Goal: Information Seeking & Learning: Learn about a topic

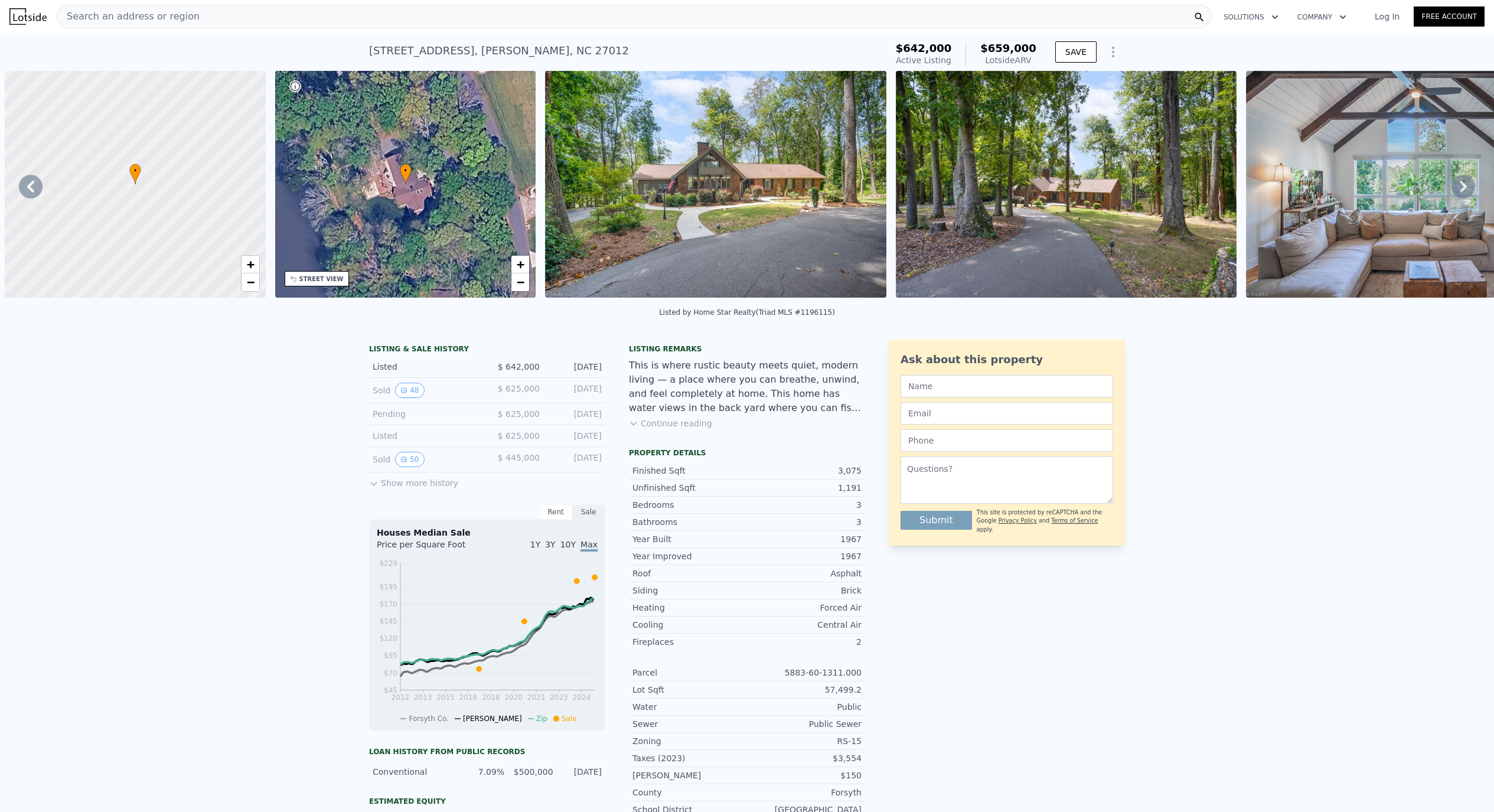
scroll to position [0, 1592]
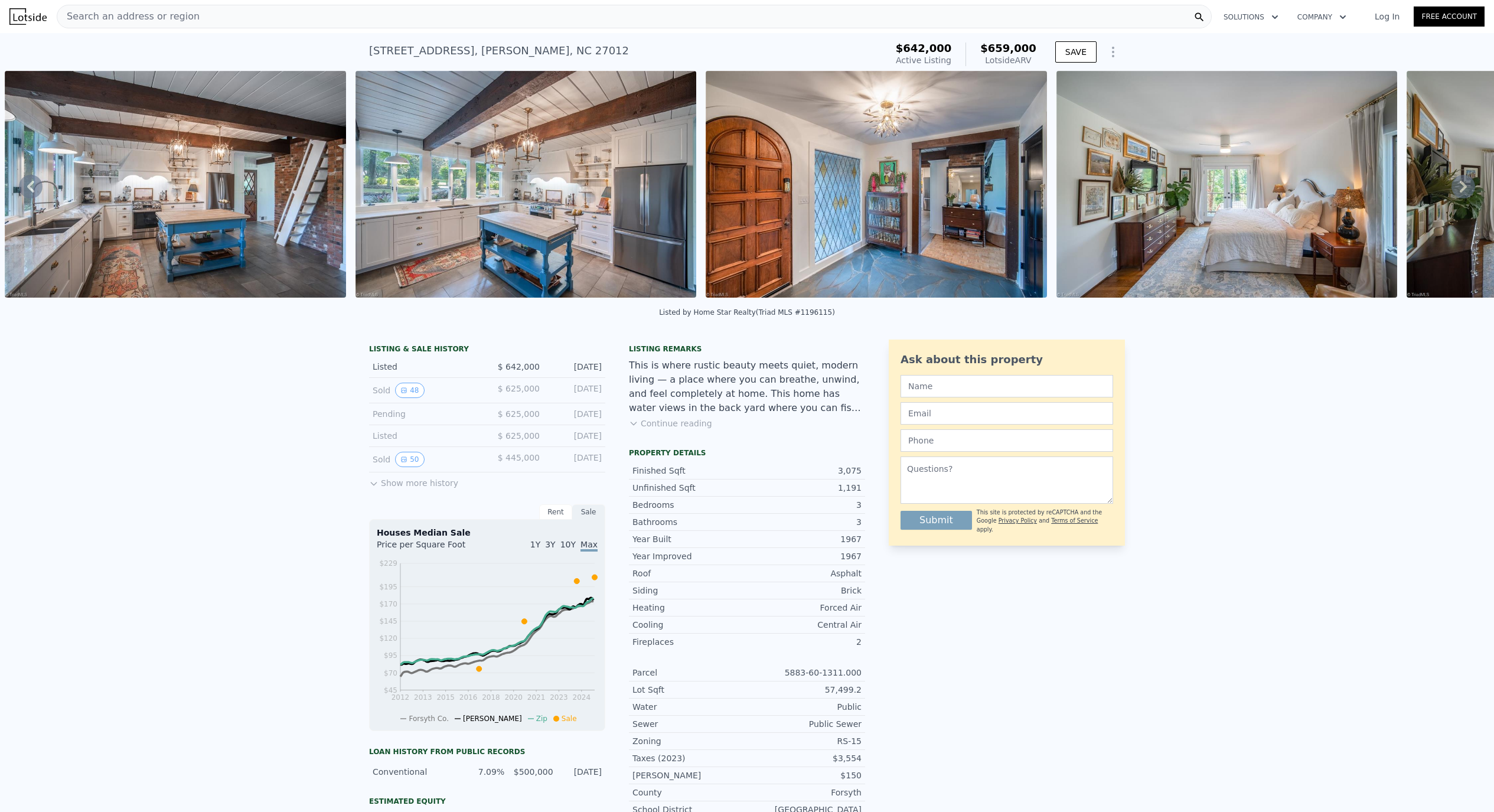
click at [412, 490] on div "LISTING & SALE HISTORY Listed $ 642,000 [DATE] Sold 48 $ 625,000 [DATE] Pending…" at bounding box center [487, 417] width 236 height 146
click at [412, 484] on button "Show more history" at bounding box center [414, 480] width 89 height 16
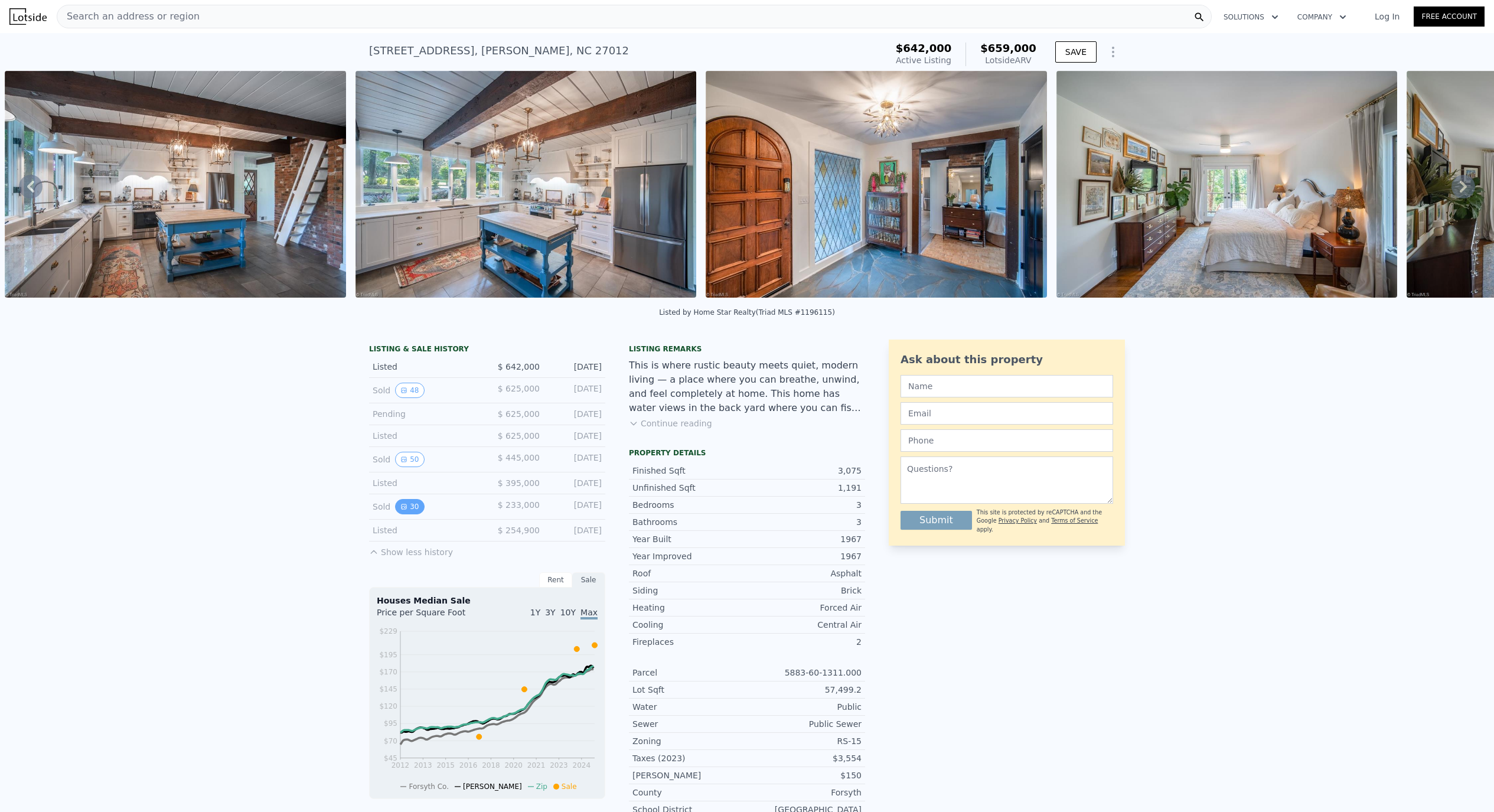
click at [400, 514] on button "30" at bounding box center [409, 506] width 29 height 16
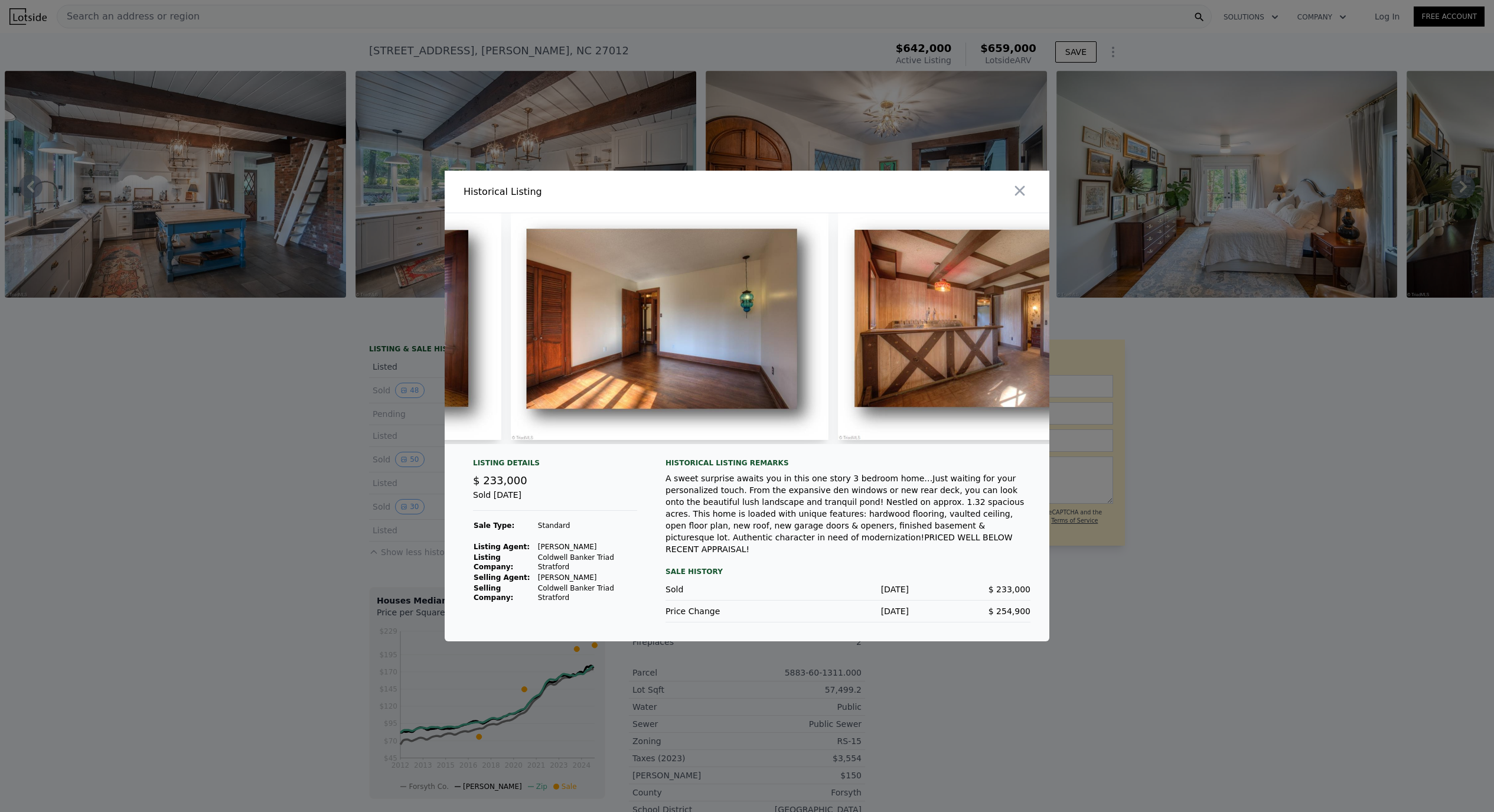
scroll to position [0, 6238]
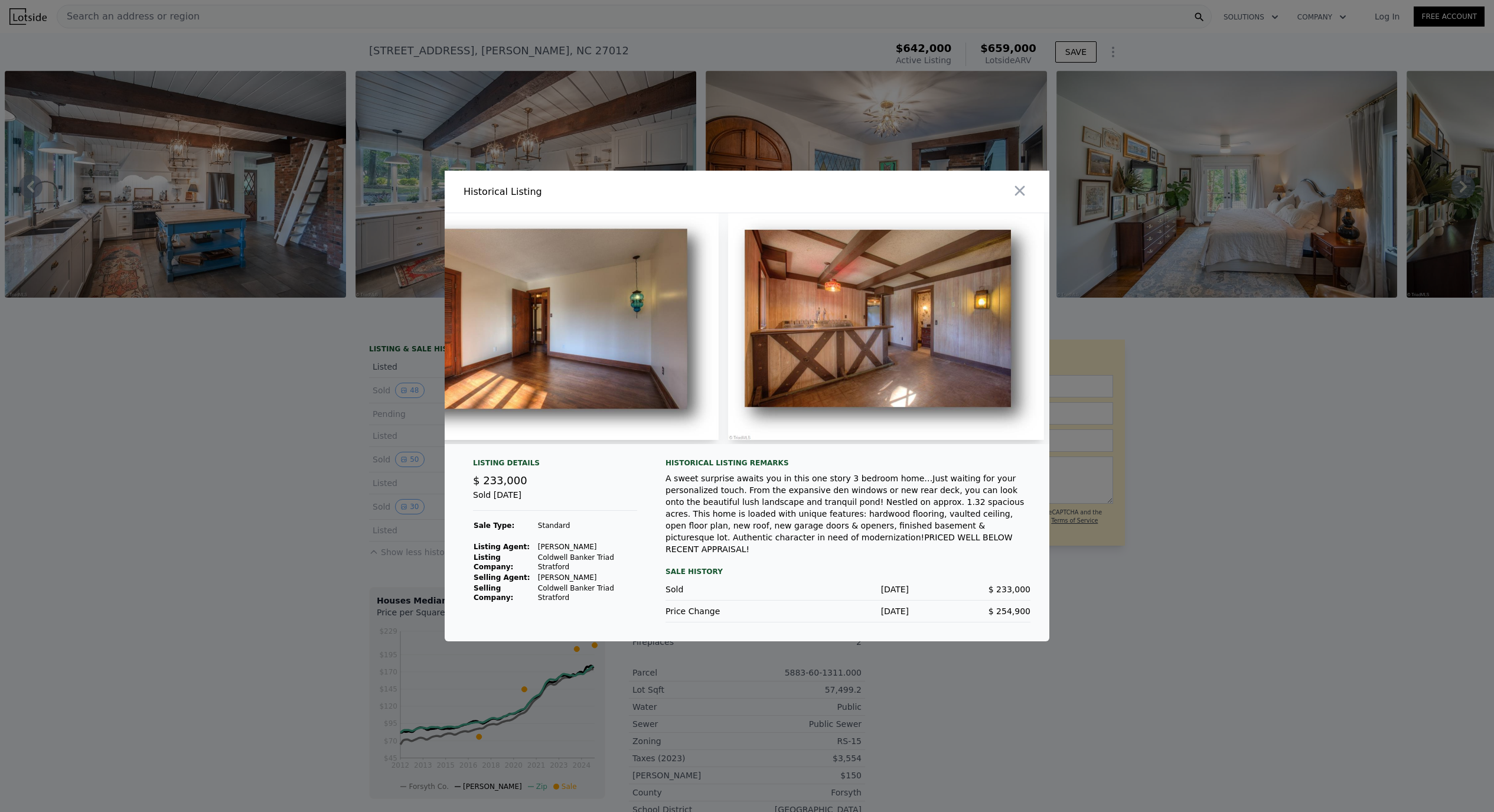
click at [180, 479] on div at bounding box center [747, 406] width 1494 height 812
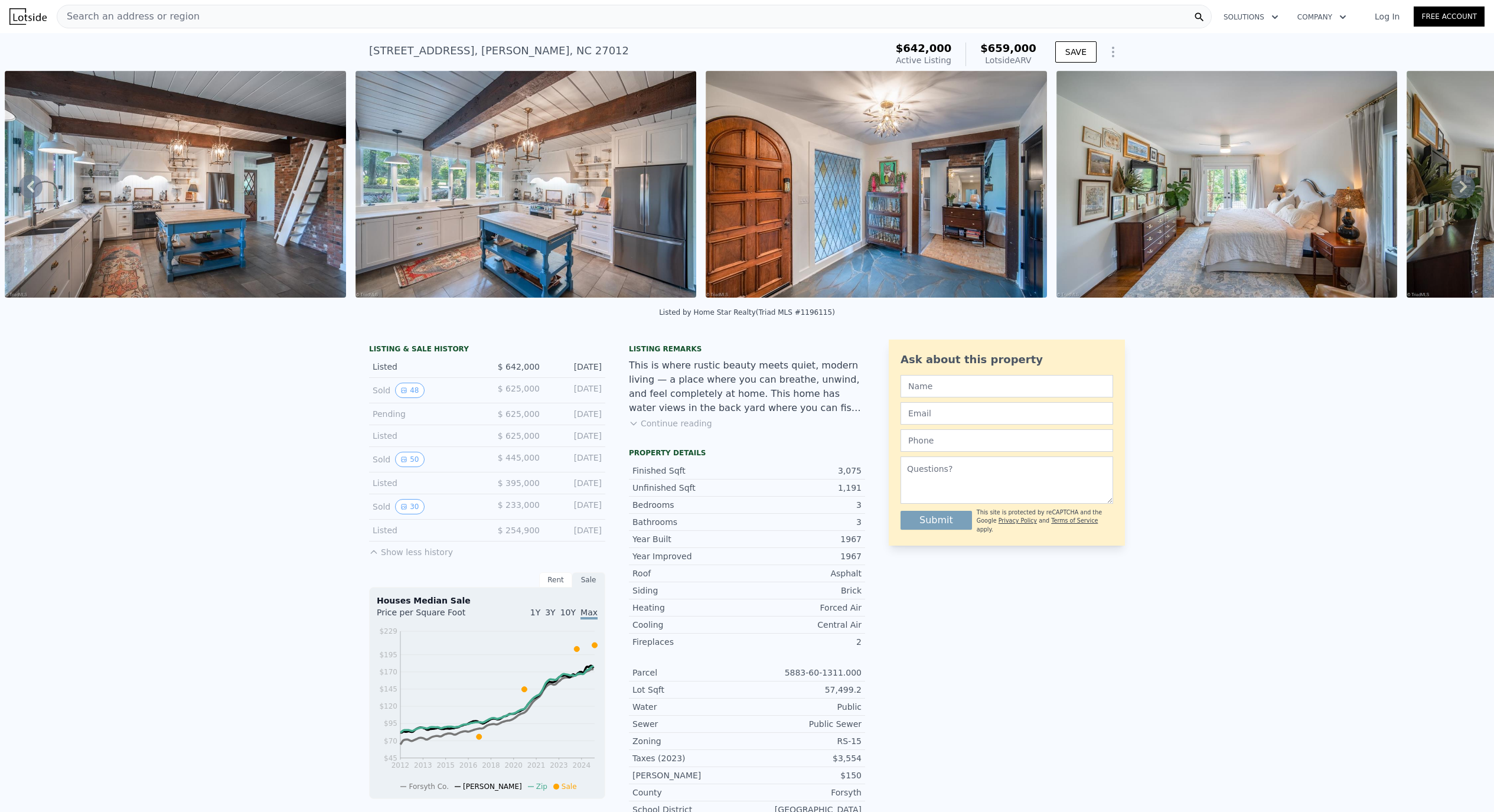
click at [391, 467] on div "Sold 50" at bounding box center [425, 459] width 105 height 16
click at [416, 467] on button "50" at bounding box center [409, 459] width 29 height 16
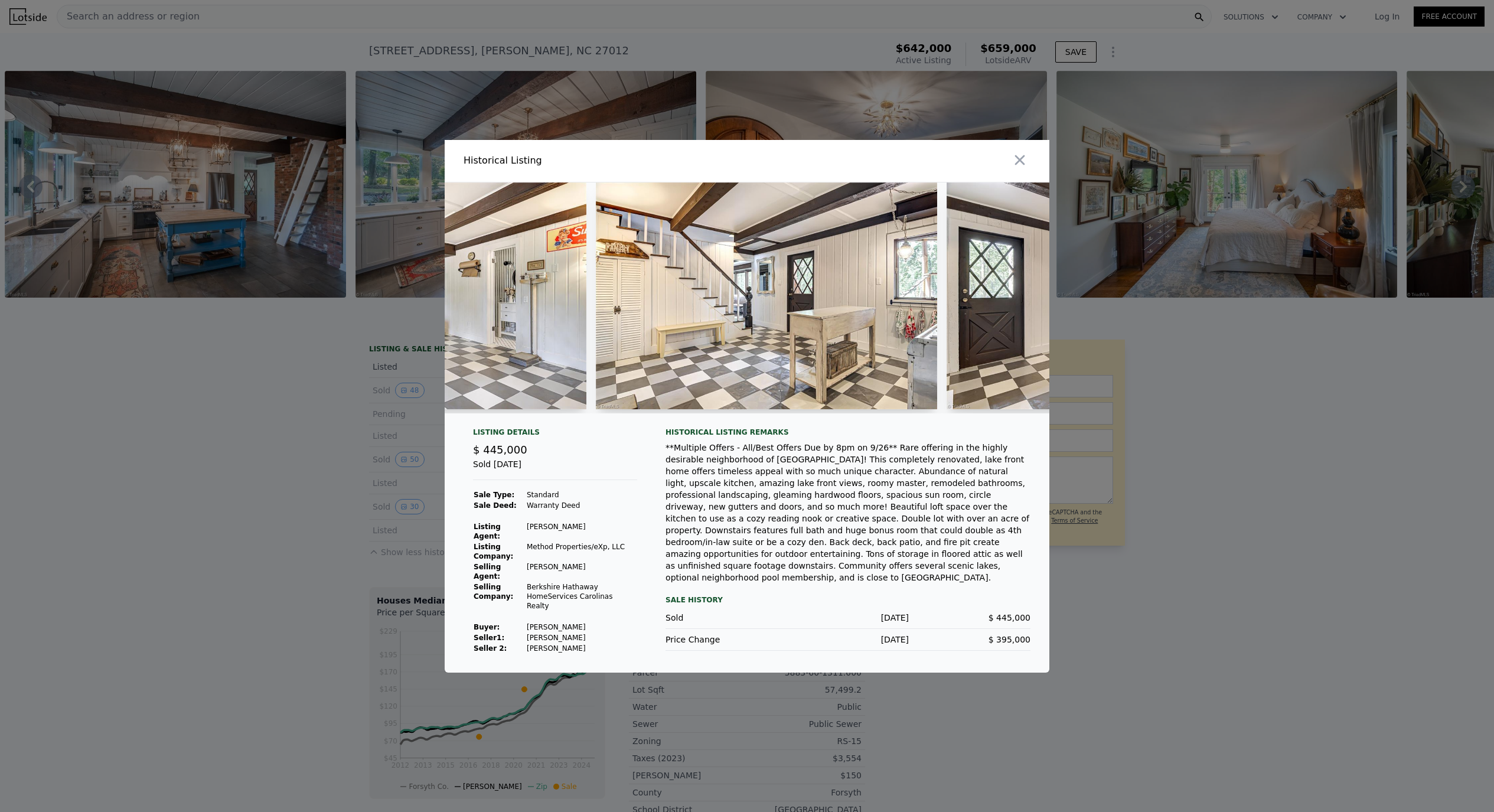
scroll to position [0, 11522]
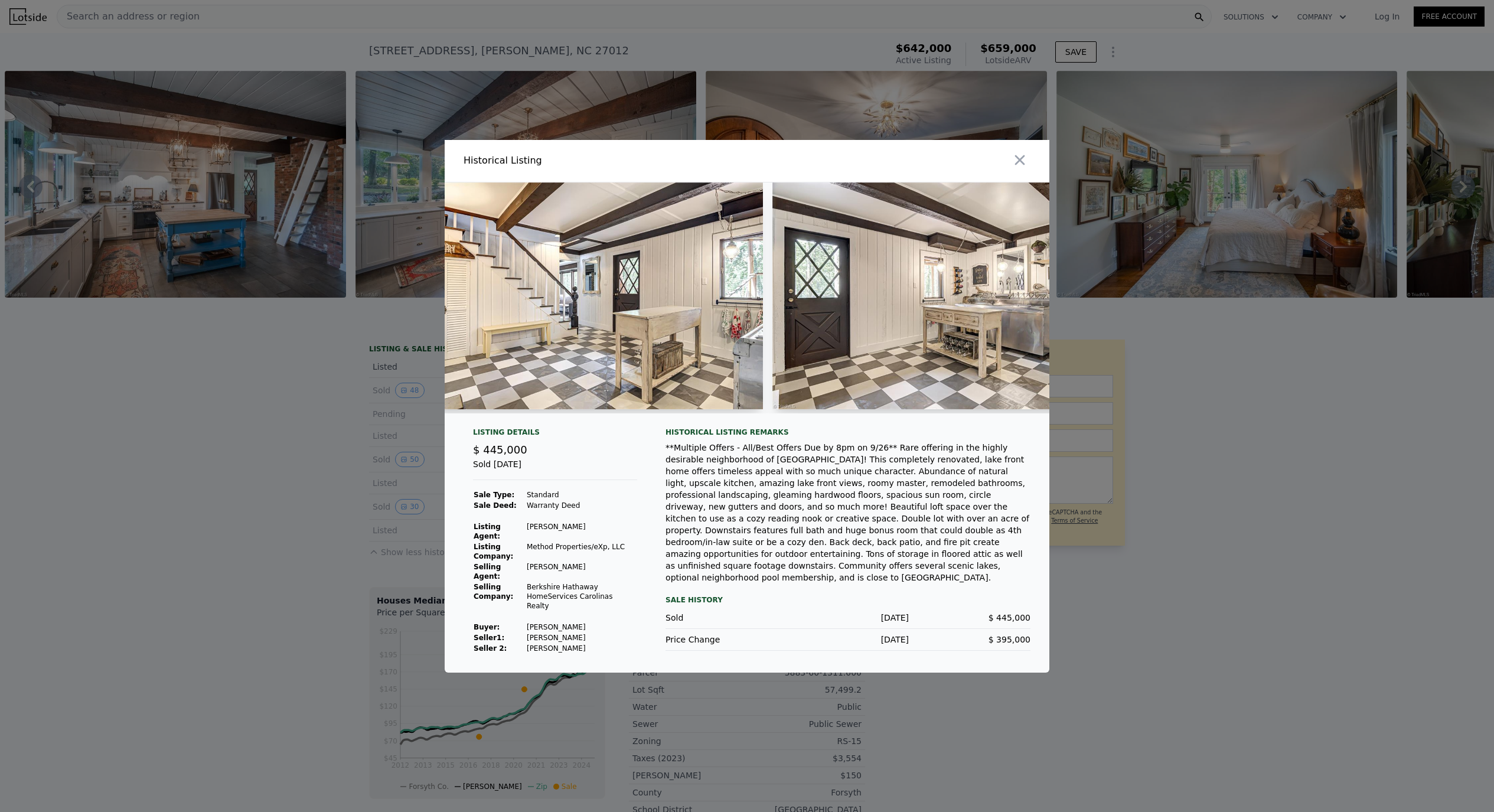
click at [927, 422] on div at bounding box center [747, 302] width 605 height 240
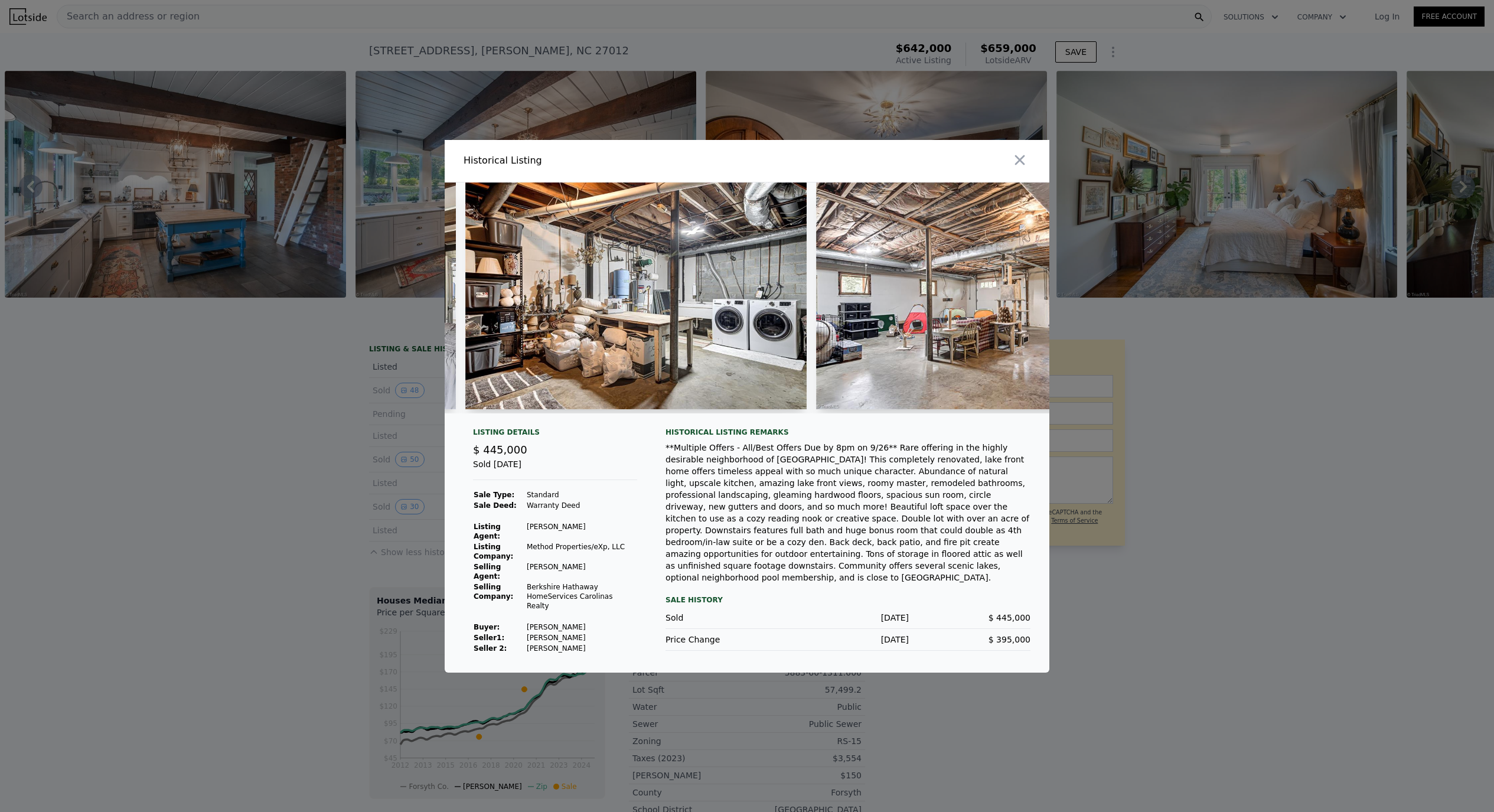
scroll to position [0, 13990]
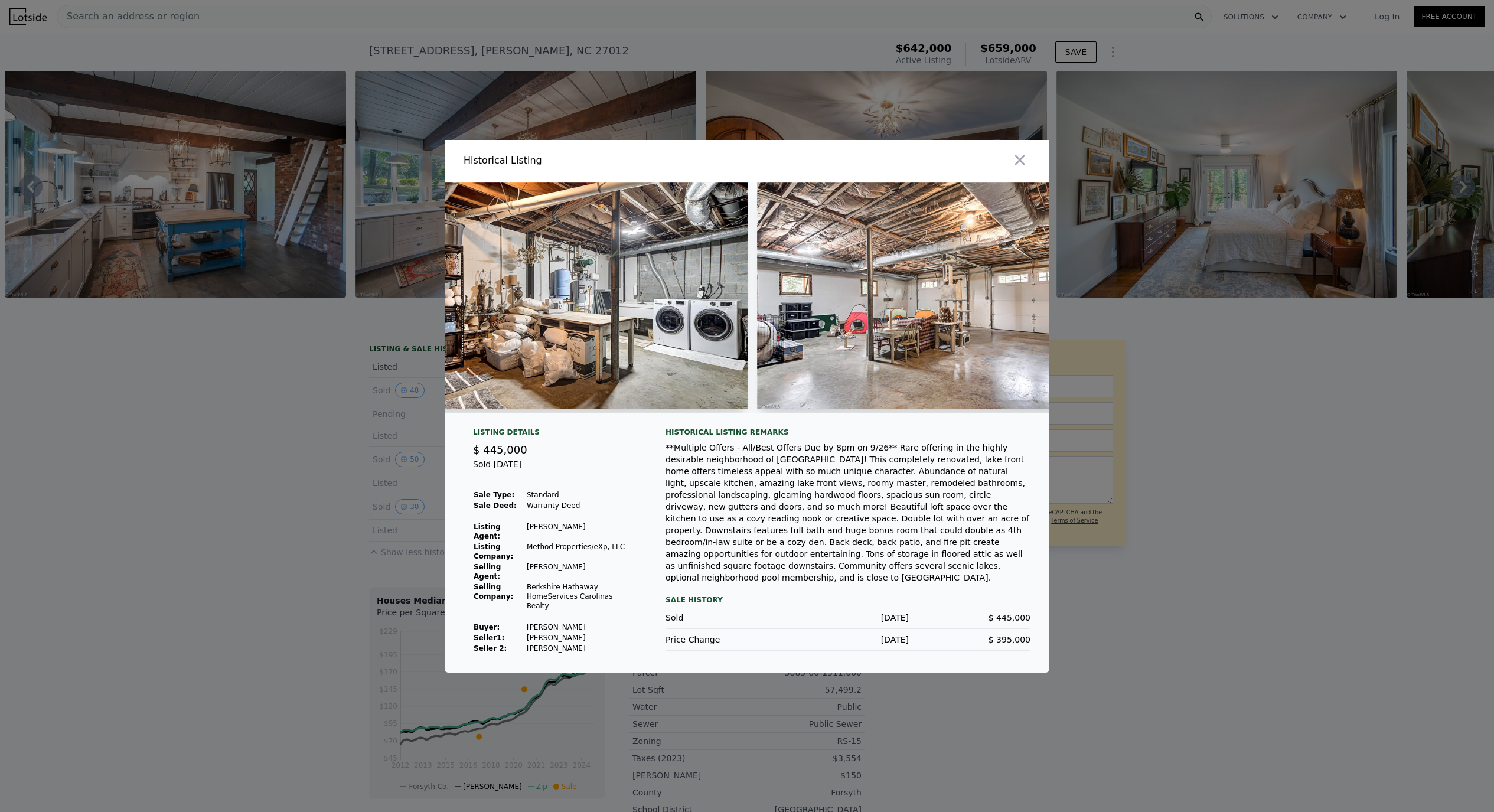
click at [1144, 595] on div at bounding box center [747, 406] width 1494 height 812
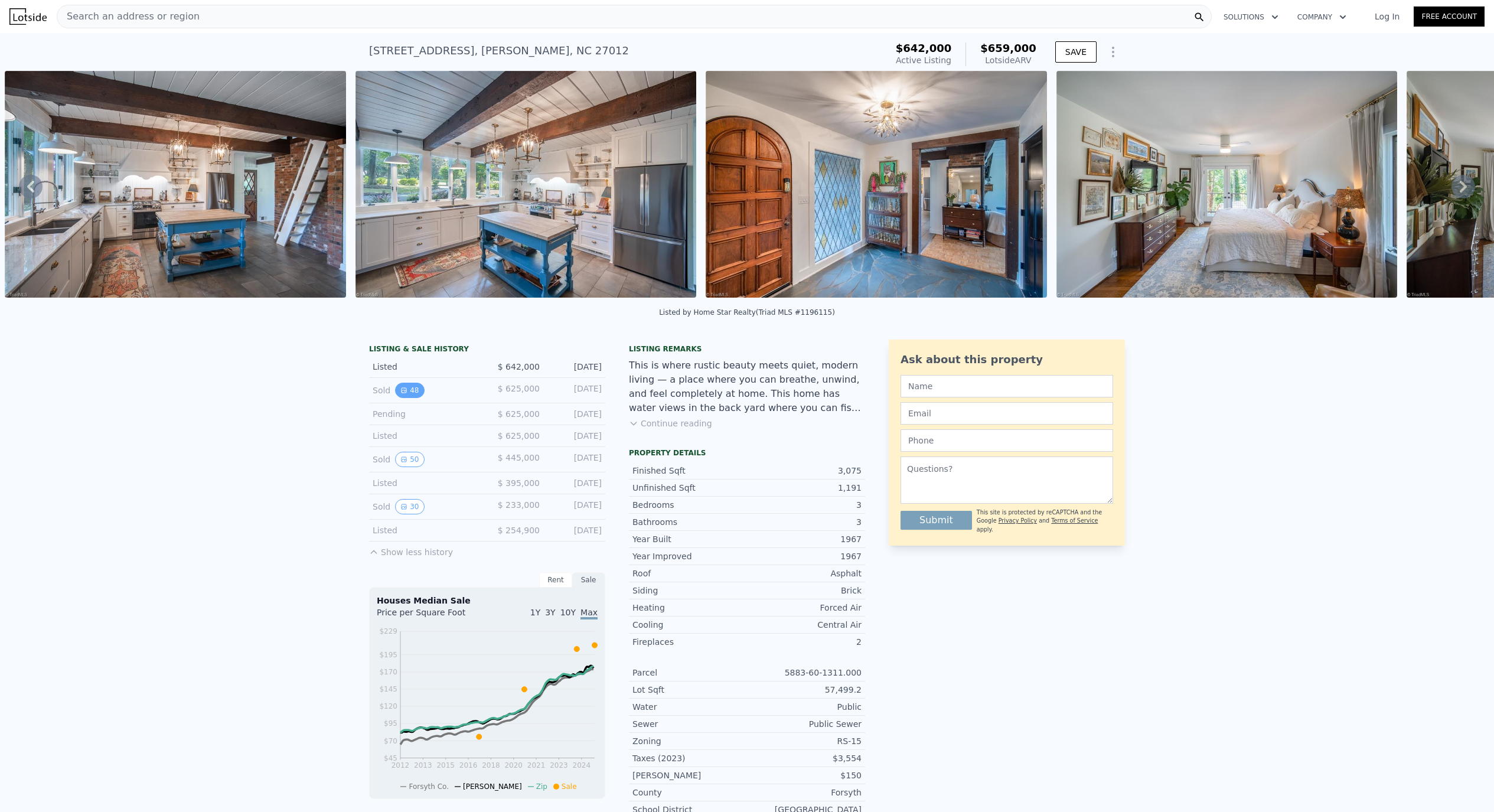
click at [402, 398] on button "48" at bounding box center [409, 390] width 29 height 16
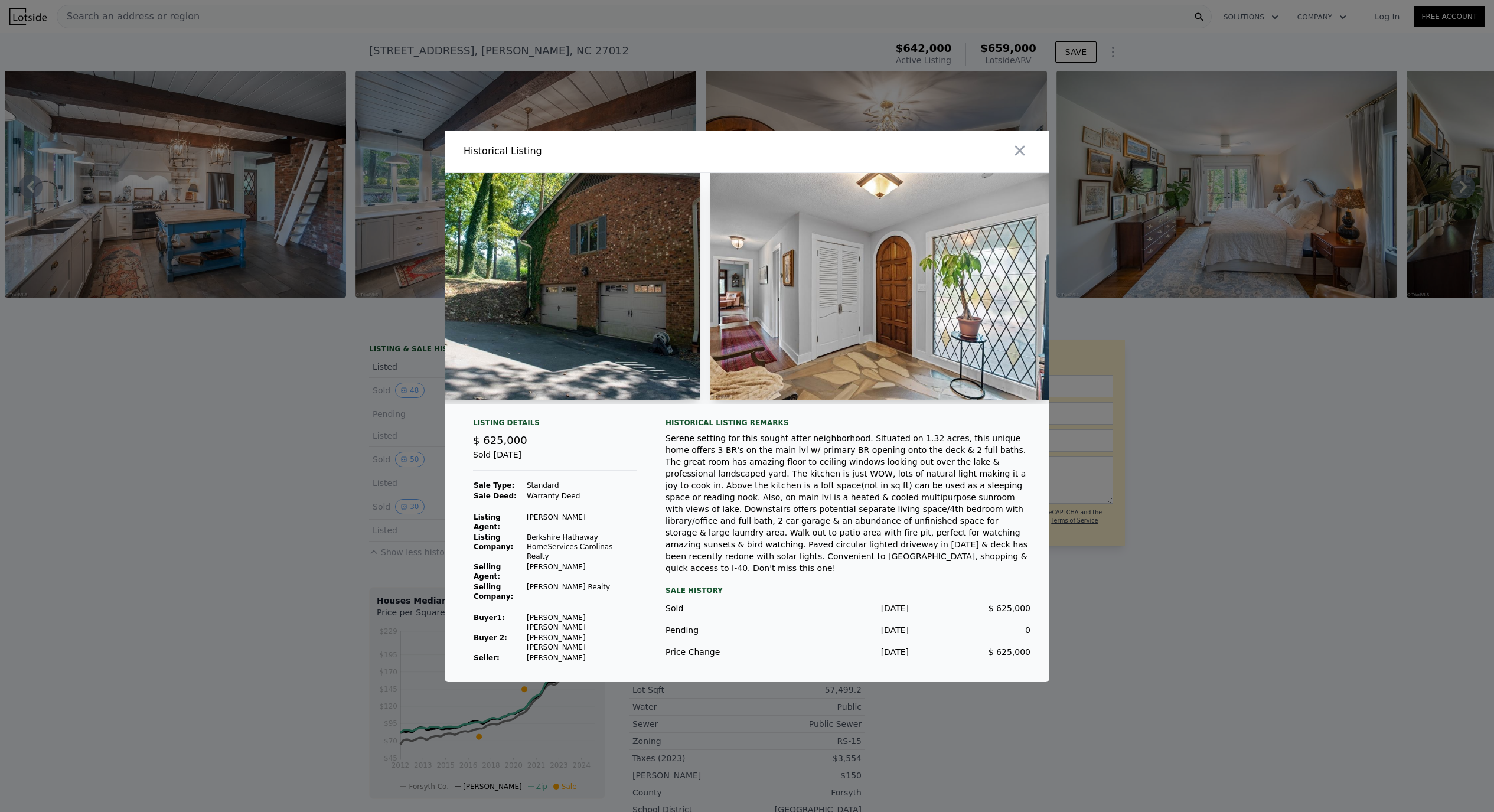
scroll to position [0, 4832]
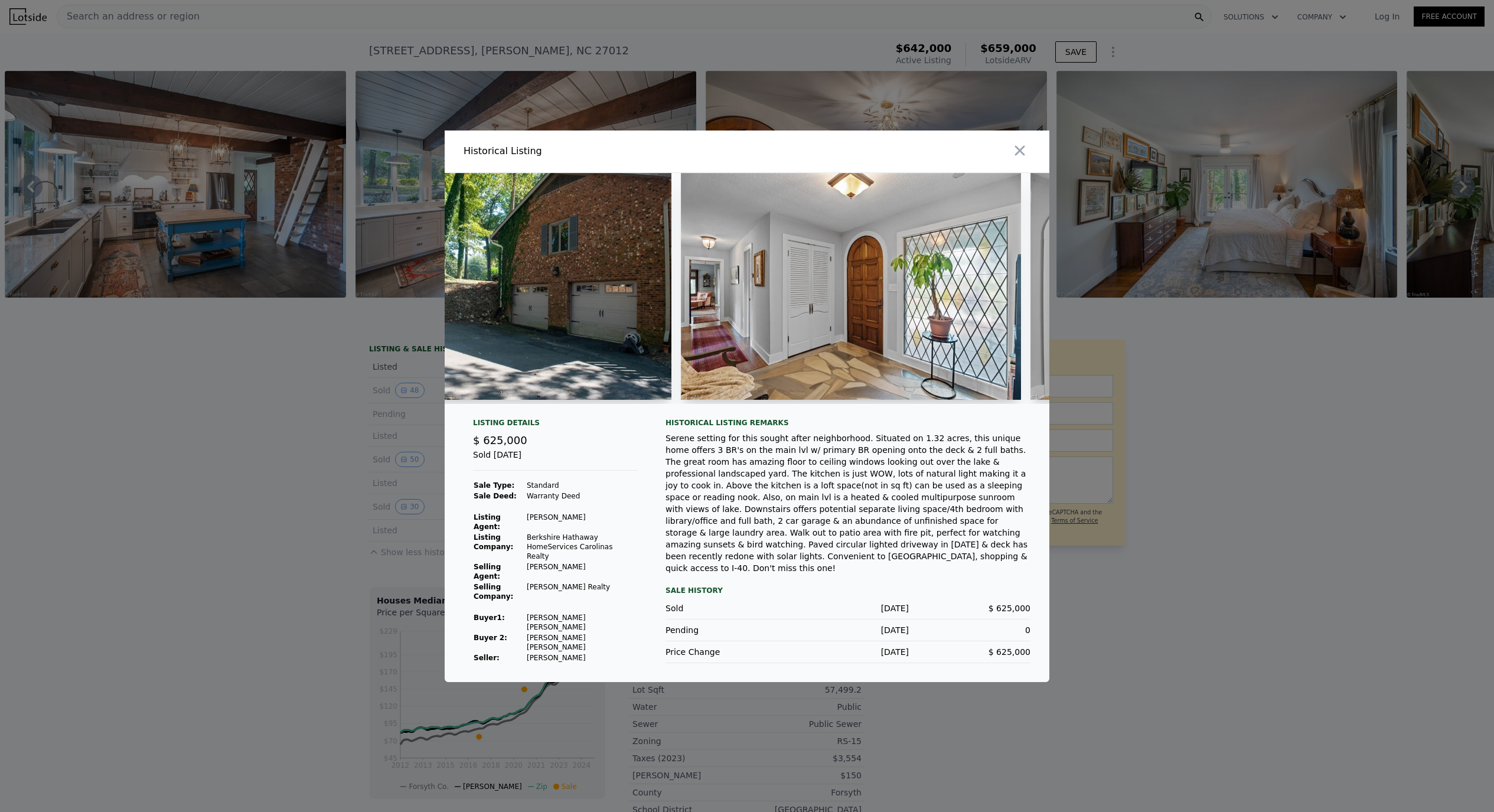
drag, startPoint x: 705, startPoint y: 413, endPoint x: 724, endPoint y: 413, distance: 19.0
click at [724, 413] on div at bounding box center [747, 293] width 605 height 240
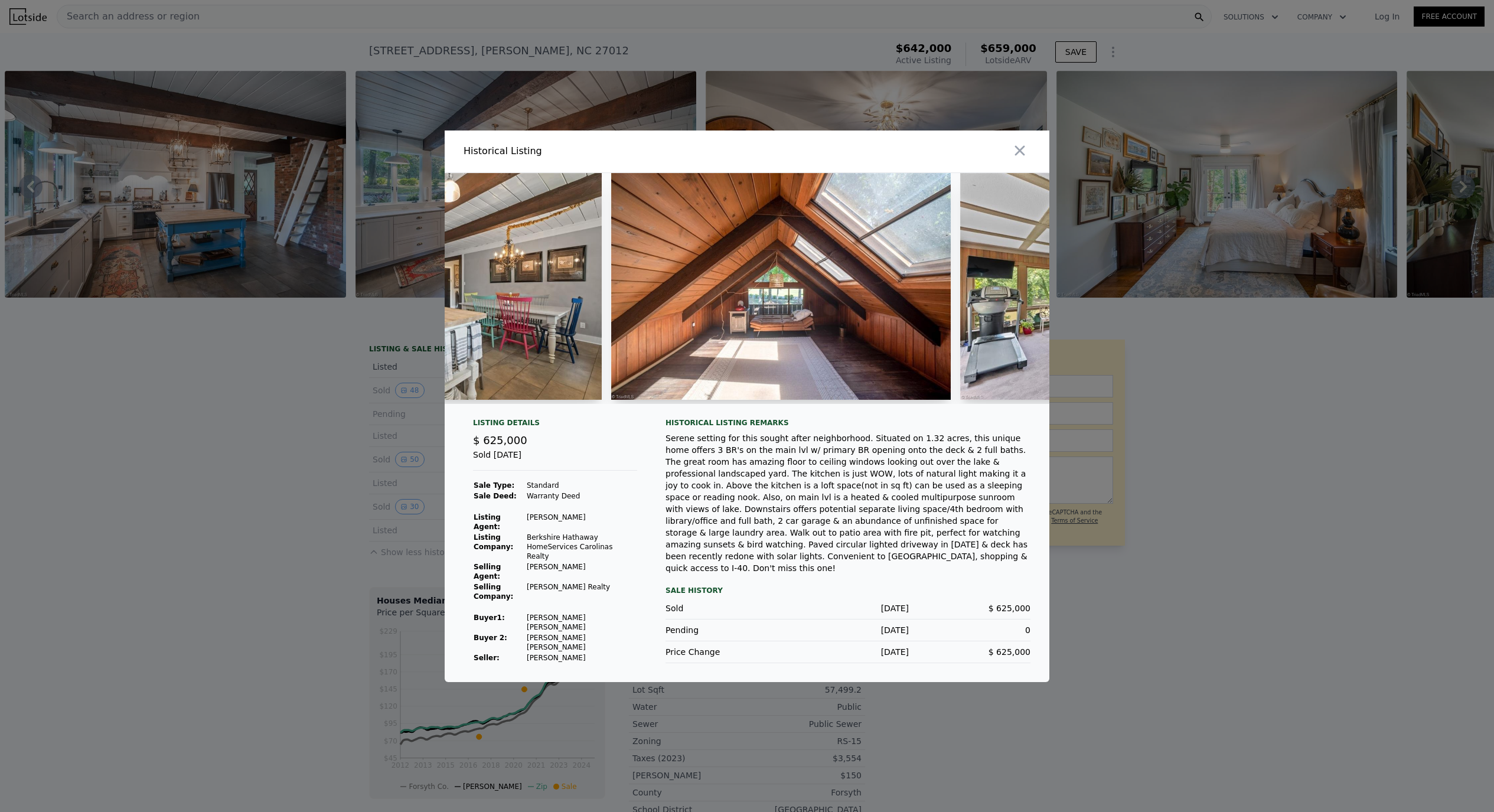
scroll to position [0, 8738]
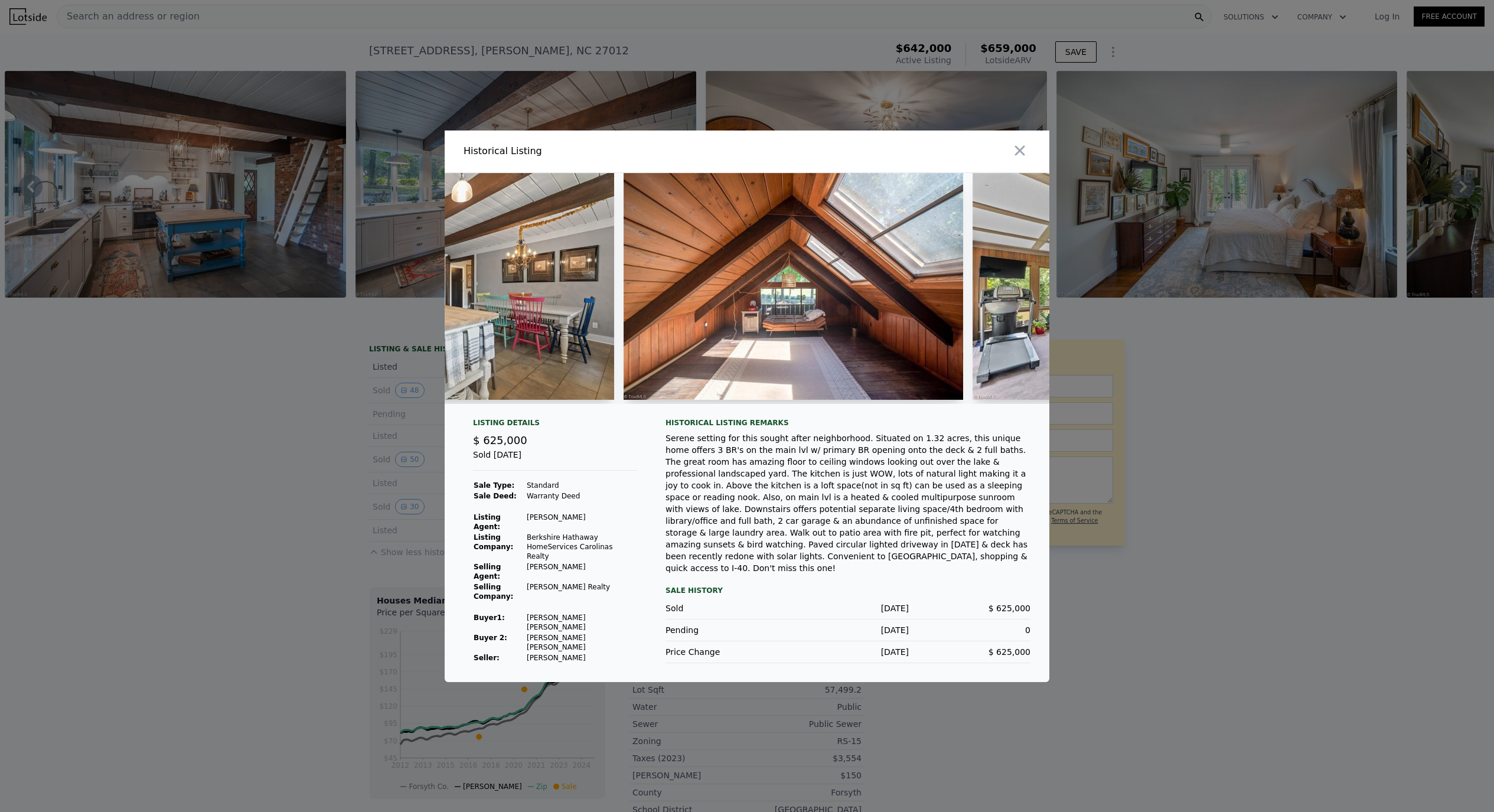
click at [864, 413] on div at bounding box center [747, 293] width 605 height 240
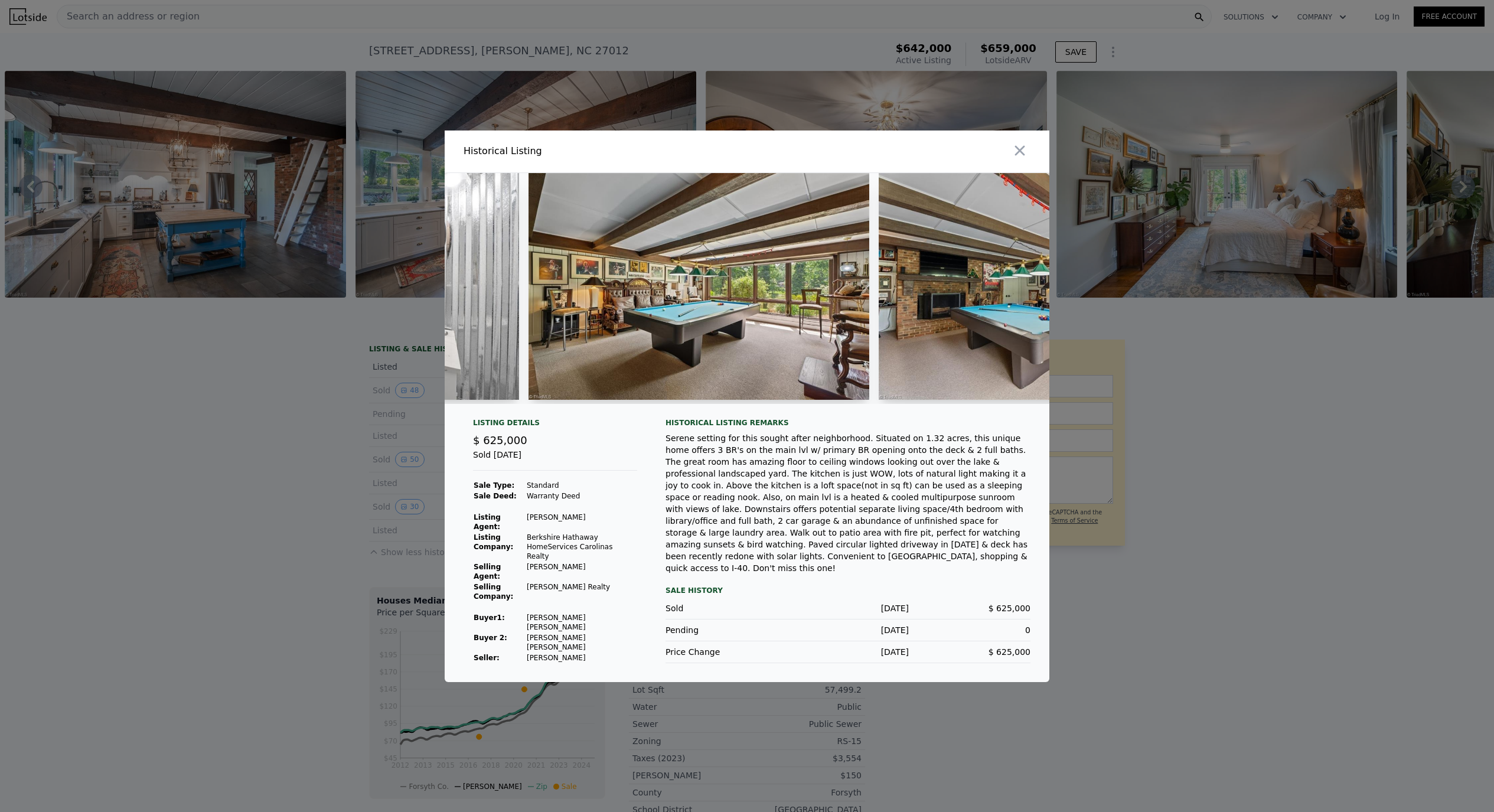
scroll to position [0, 14459]
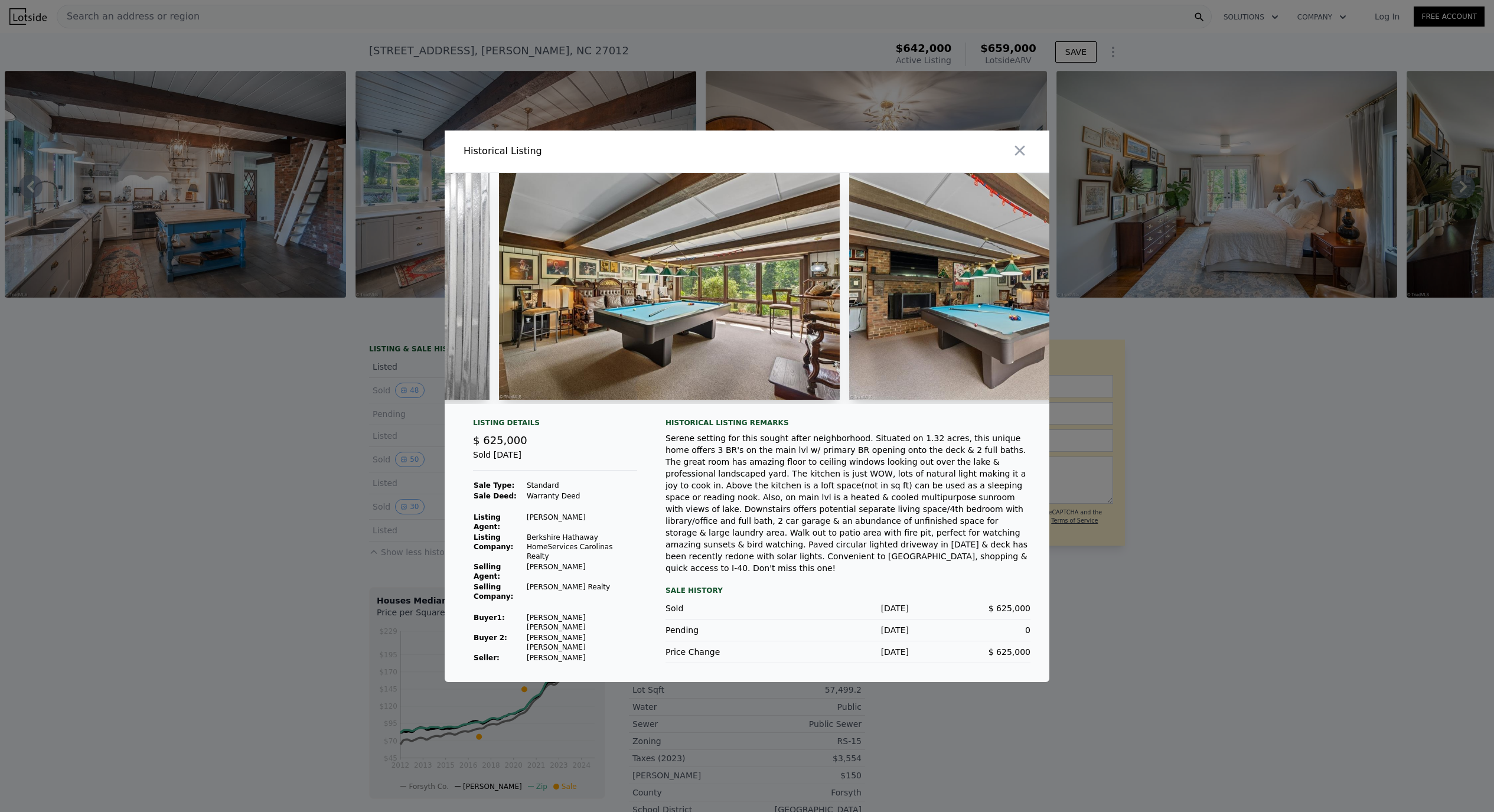
click at [184, 562] on div at bounding box center [747, 406] width 1494 height 812
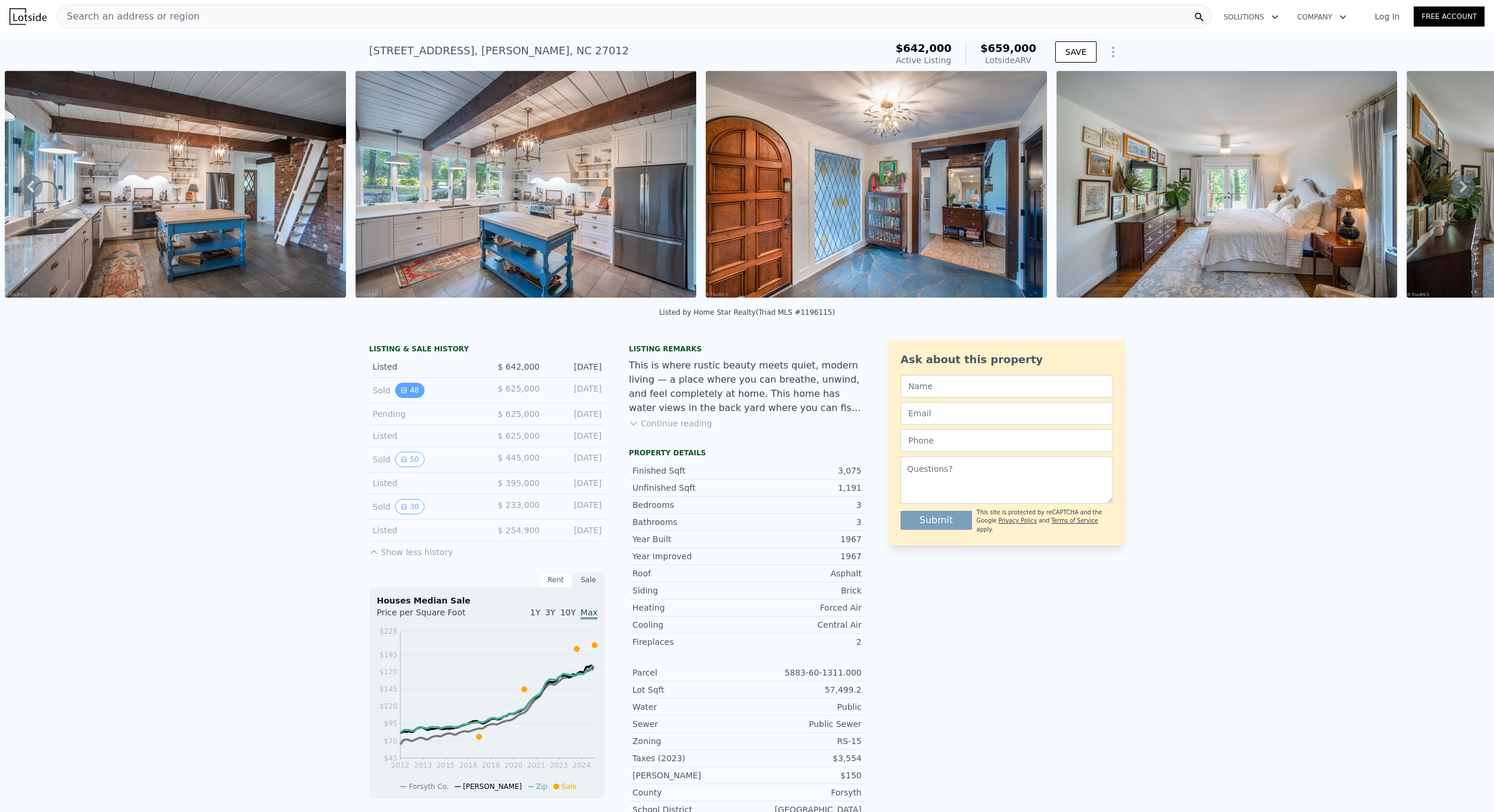
click at [404, 398] on button "48" at bounding box center [409, 390] width 29 height 16
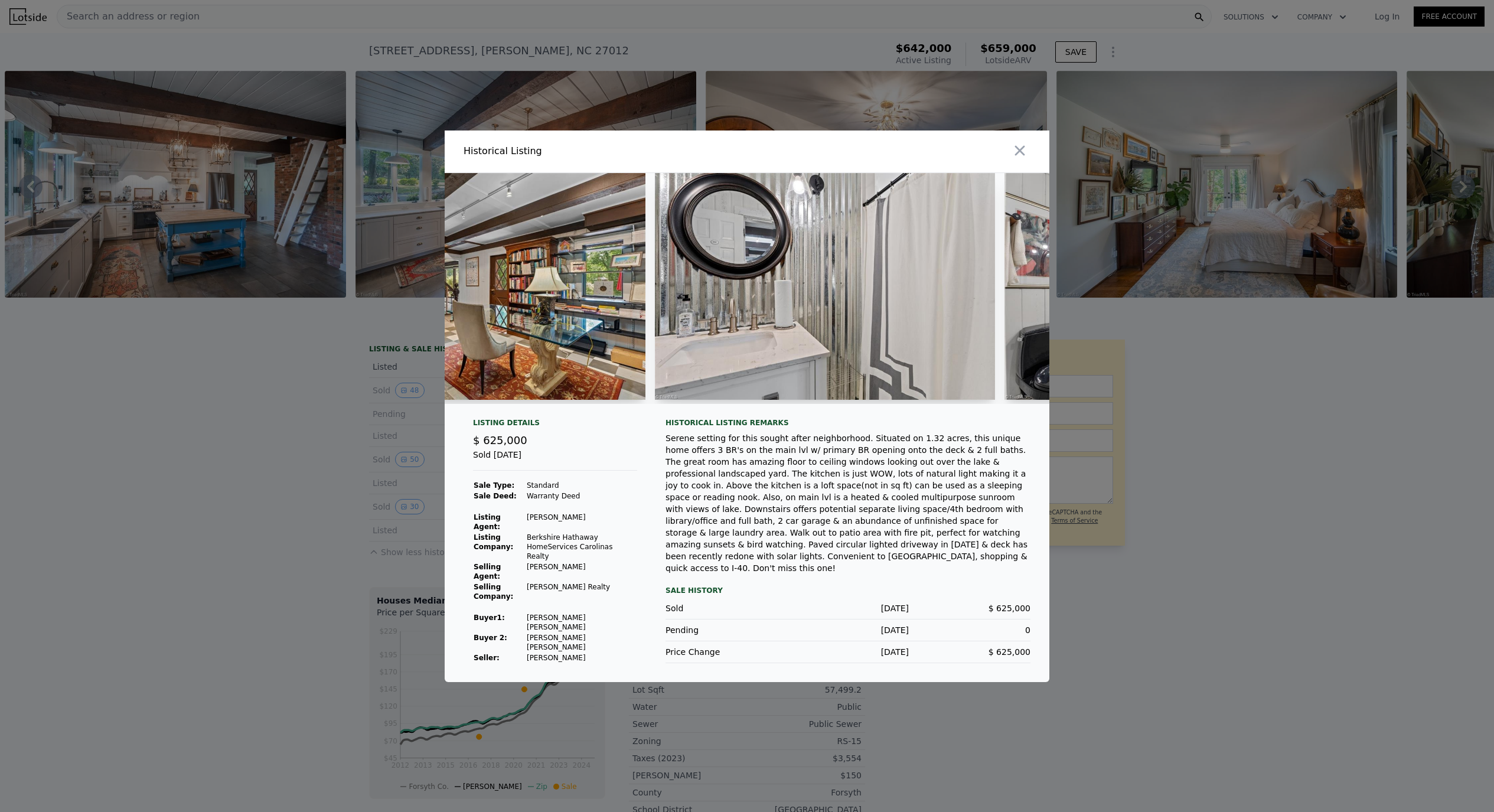
scroll to position [0, 10747]
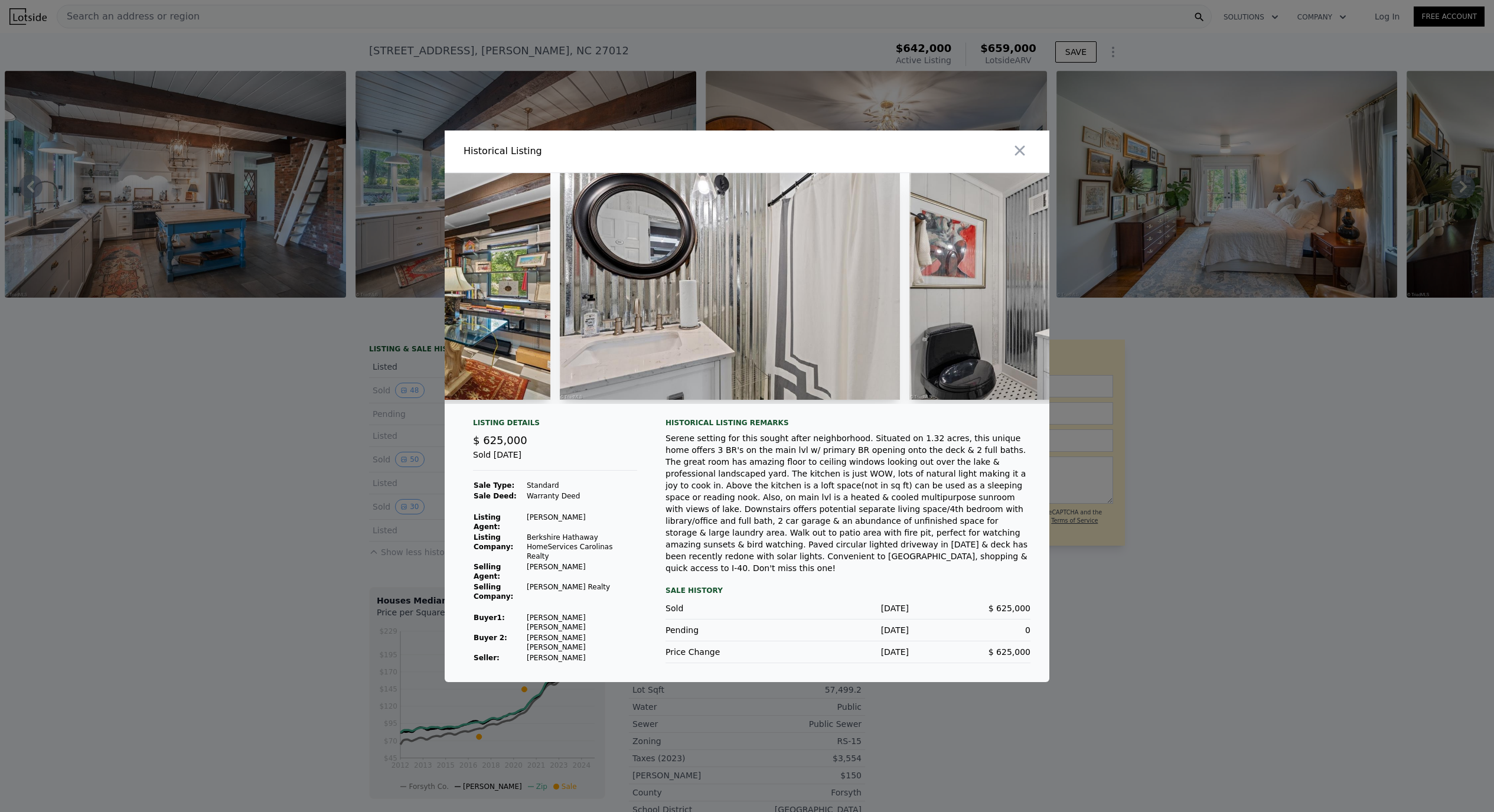
click at [205, 408] on div at bounding box center [747, 406] width 1494 height 812
